Goal: Task Accomplishment & Management: Use online tool/utility

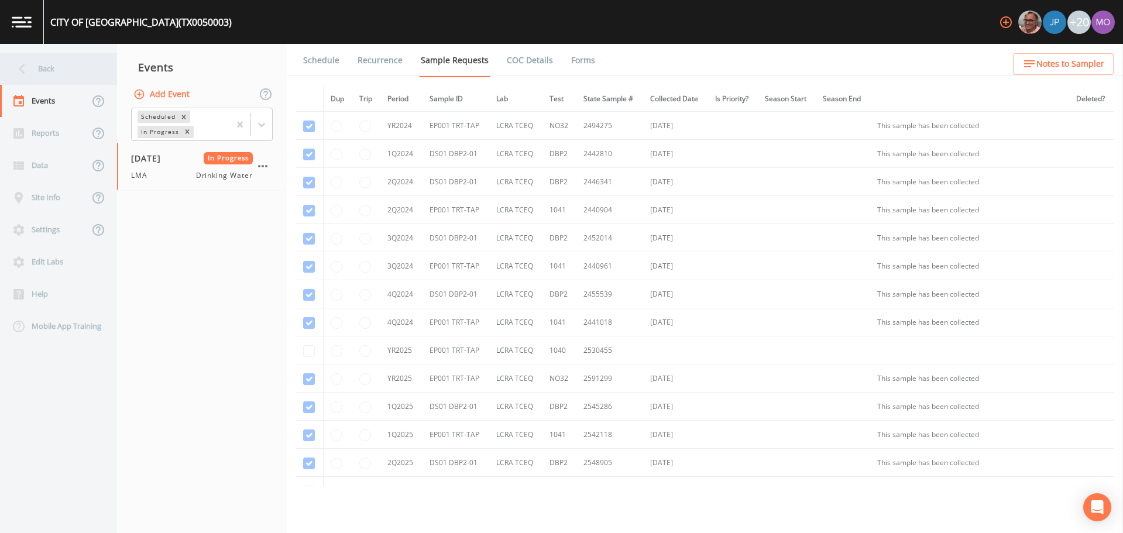
click at [39, 70] on div "Back" at bounding box center [52, 69] width 105 height 32
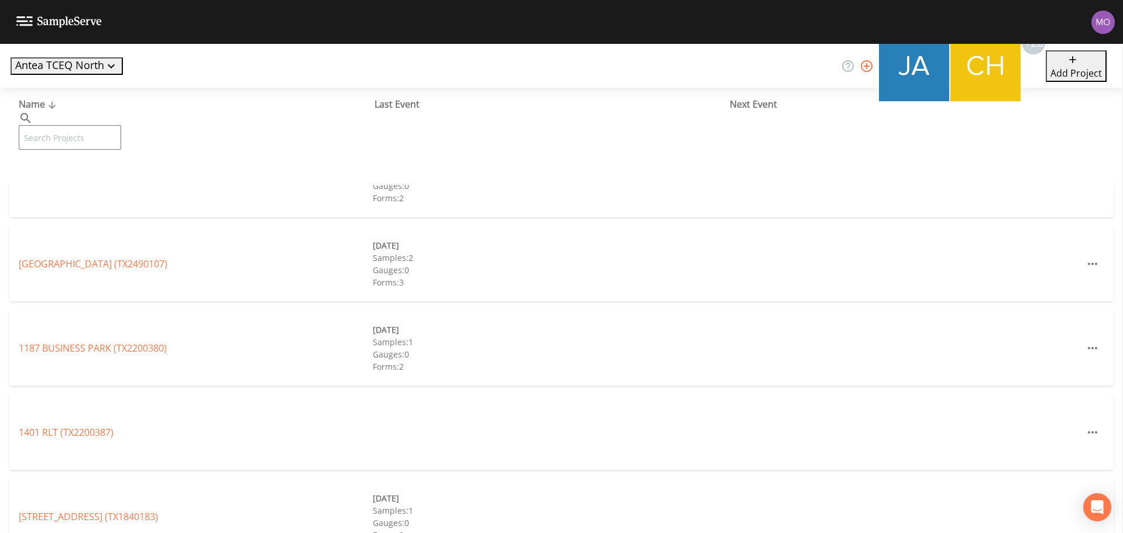
click at [109, 125] on input "text" at bounding box center [70, 137] width 102 height 25
paste input "TX1020026"
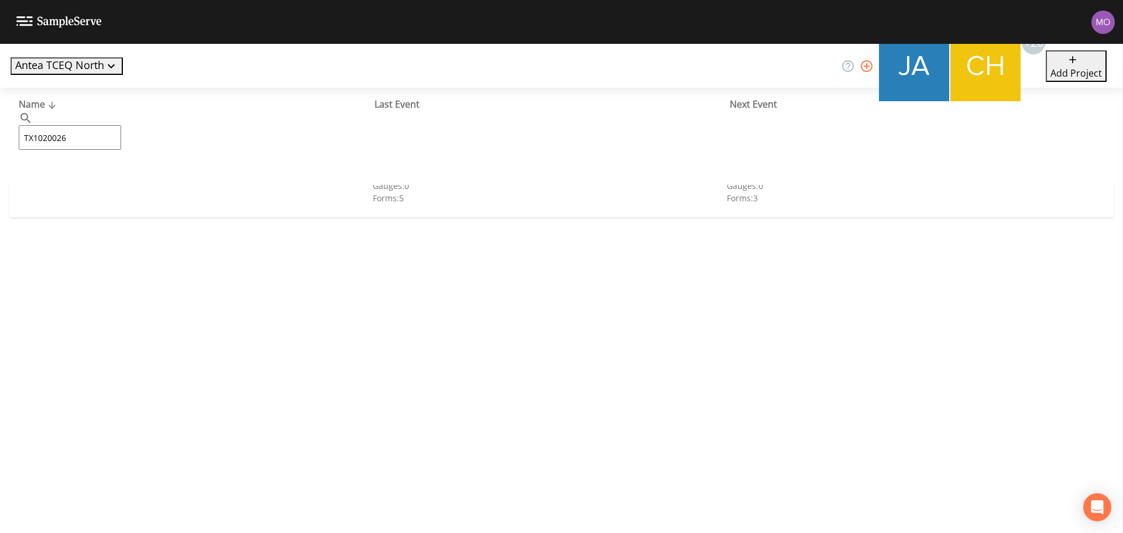
type input "TX1020026"
click at [112, 178] on link "GUM SPRINGS WSC 1 (TX1020026)" at bounding box center [93, 179] width 149 height 13
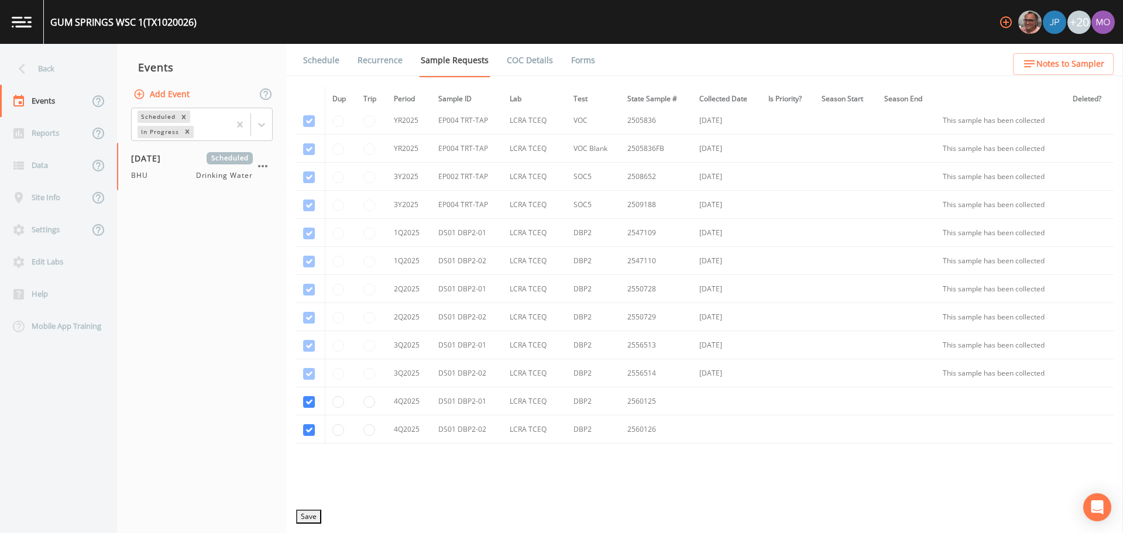
scroll to position [730, 0]
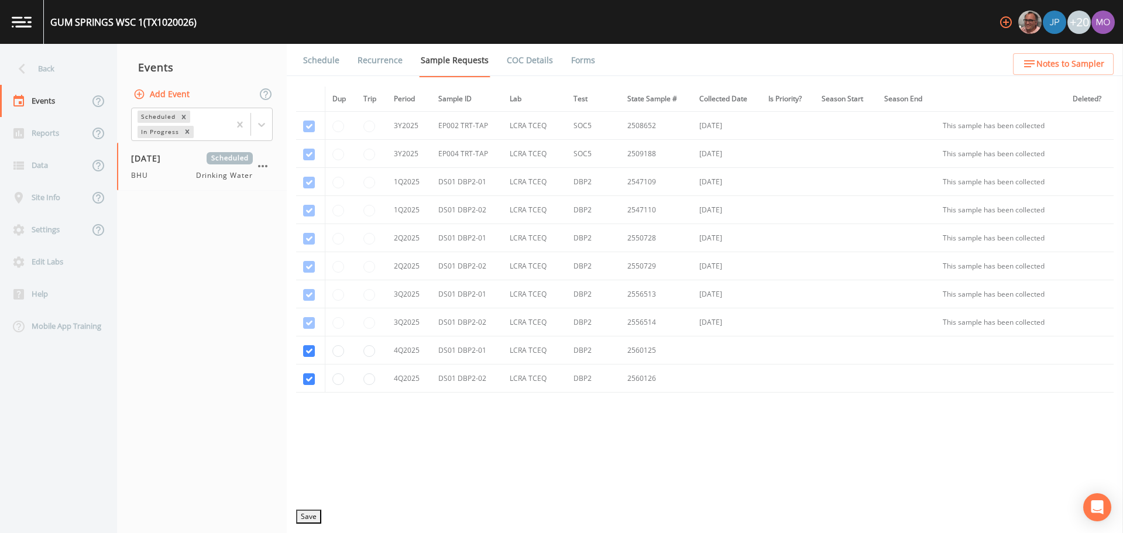
click at [327, 60] on link "Schedule" at bounding box center [321, 60] width 40 height 33
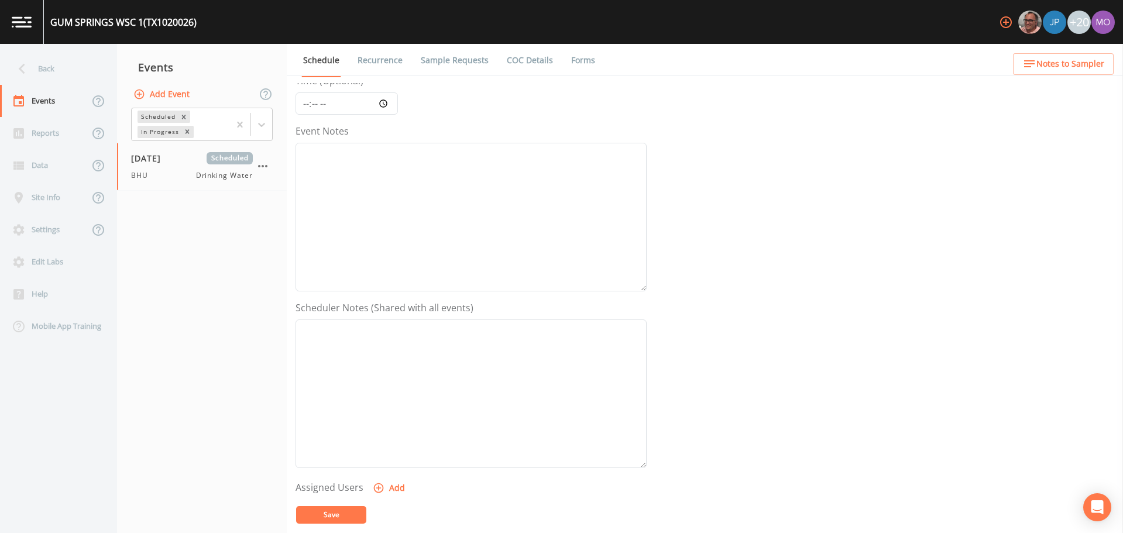
scroll to position [293, 0]
click at [388, 308] on button "Add" at bounding box center [389, 306] width 39 height 22
select select "45f4d696-c607-4709-9609-651d9e892432"
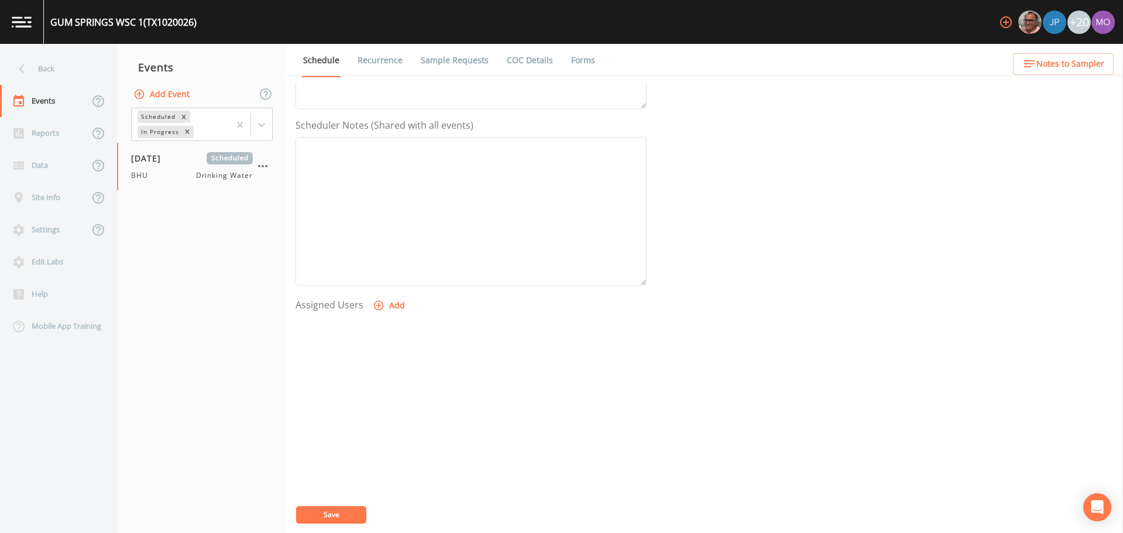
select select
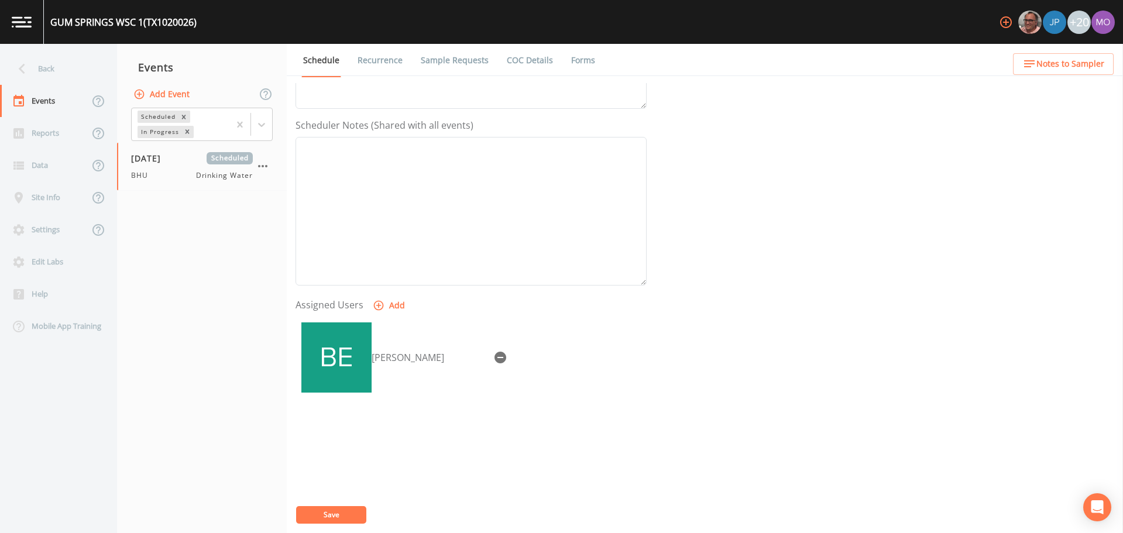
click at [327, 514] on button "Save" at bounding box center [331, 515] width 70 height 18
click at [75, 75] on div "Back" at bounding box center [52, 69] width 105 height 32
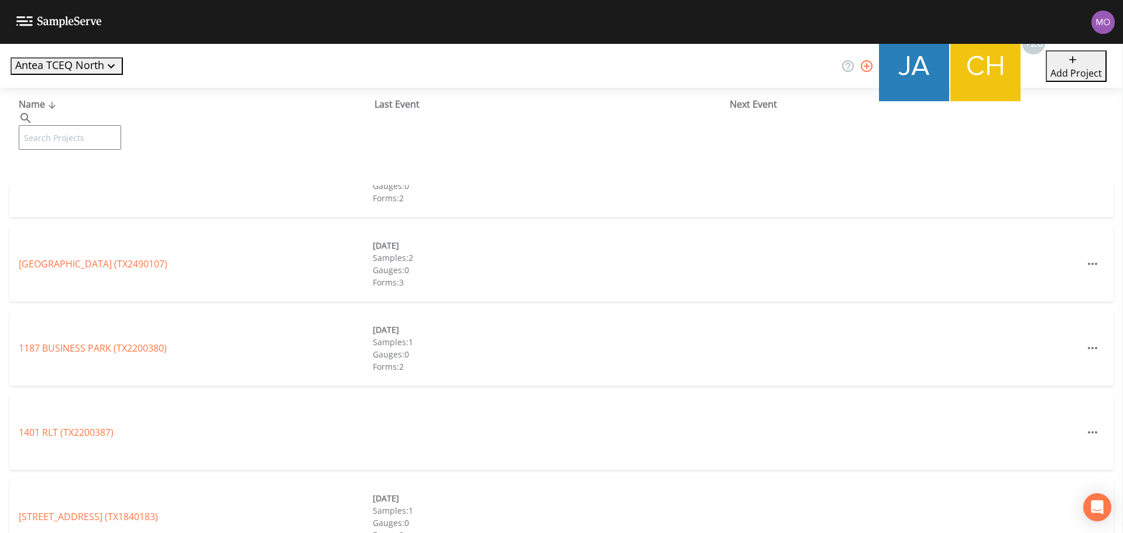
click at [92, 125] on input "text" at bounding box center [70, 137] width 102 height 25
paste input "TX1020081"
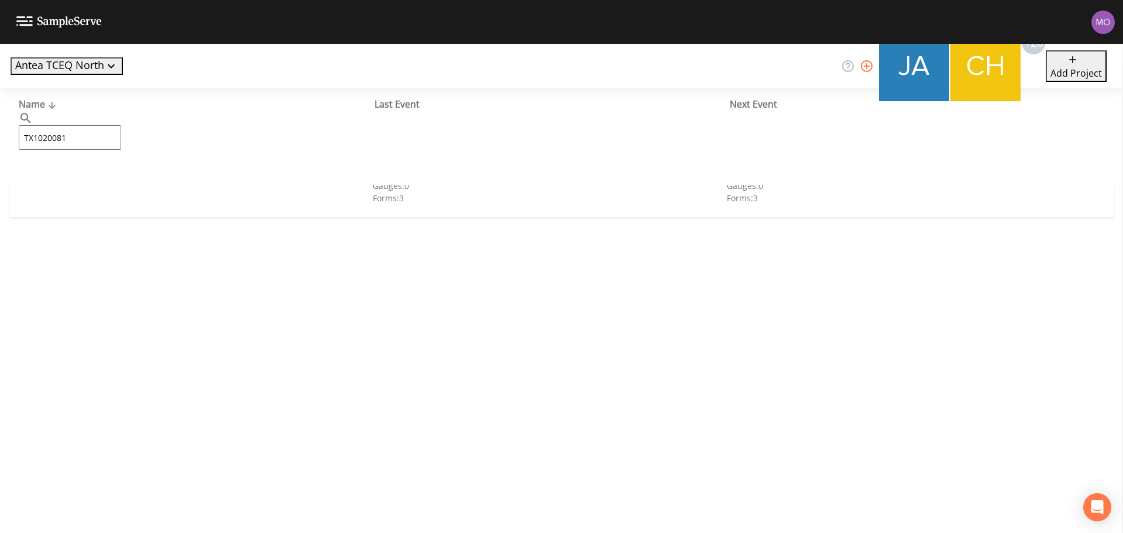
type input "TX1020081"
click at [82, 177] on link "GUM SPRINGS WSC 2 (TX1020081)" at bounding box center [93, 179] width 149 height 13
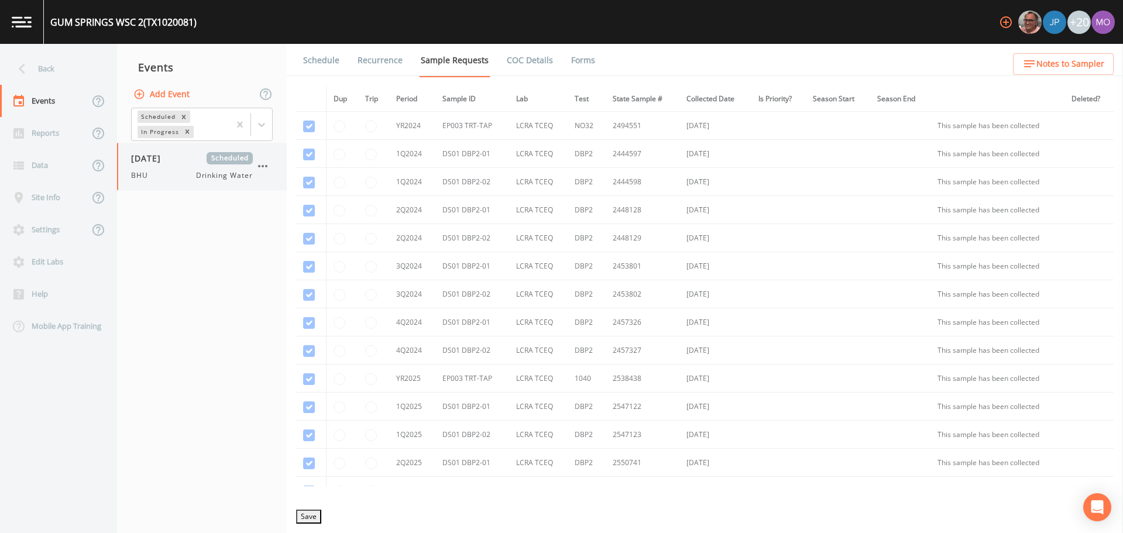
click at [154, 181] on div "[DATE] Scheduled BHU Drinking Water" at bounding box center [202, 166] width 170 height 47
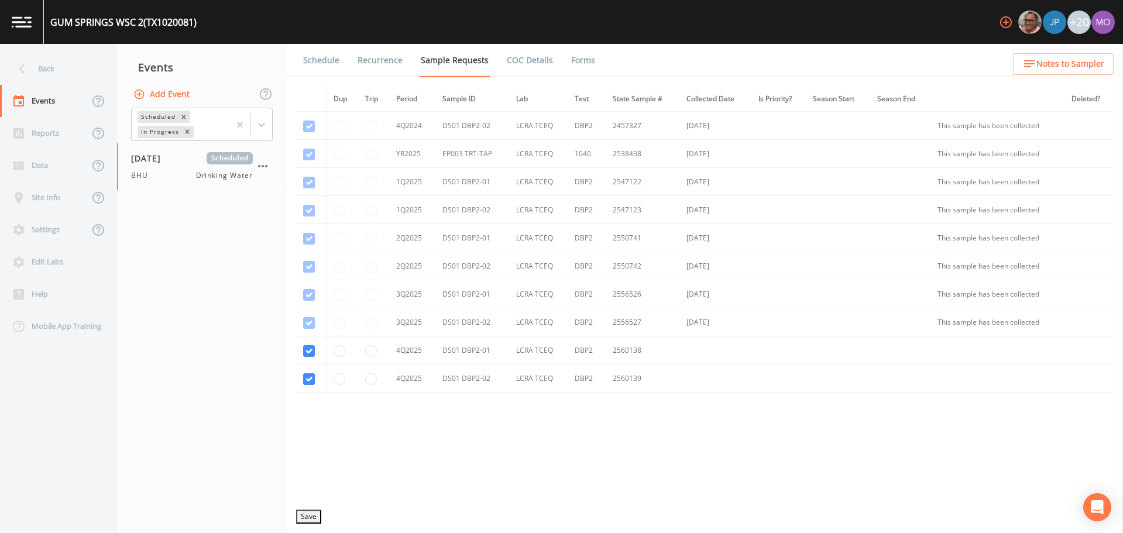
click at [308, 58] on link "Schedule" at bounding box center [321, 60] width 40 height 33
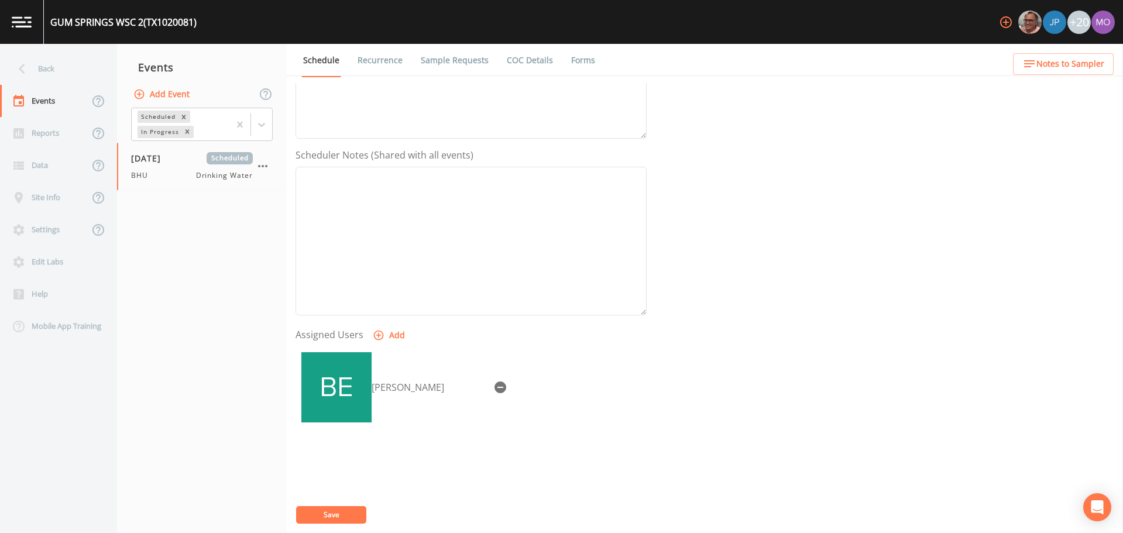
scroll to position [293, 0]
